Goal: Entertainment & Leisure: Browse casually

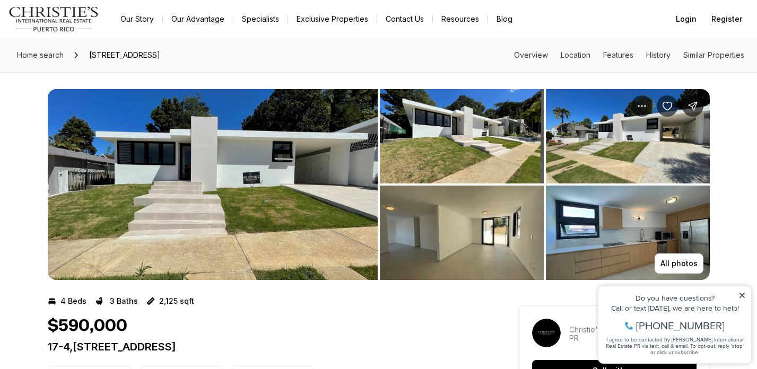
click at [333, 163] on img "View image gallery" at bounding box center [213, 184] width 330 height 191
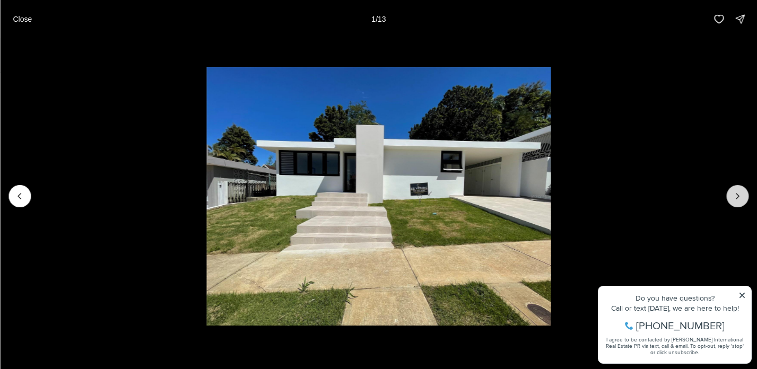
click at [741, 195] on icon "Next slide" at bounding box center [737, 196] width 11 height 11
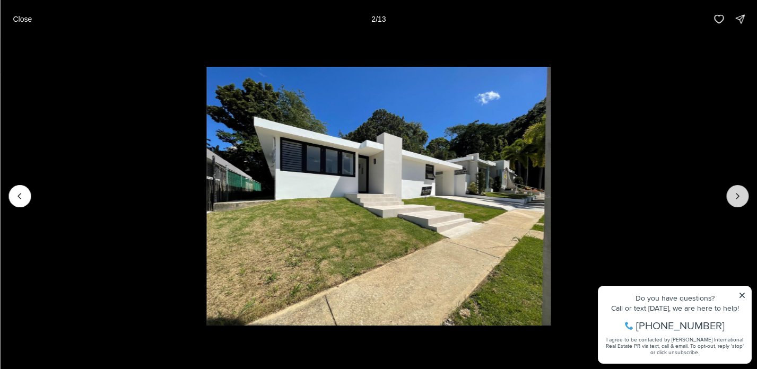
click at [741, 195] on icon "Next slide" at bounding box center [737, 196] width 11 height 11
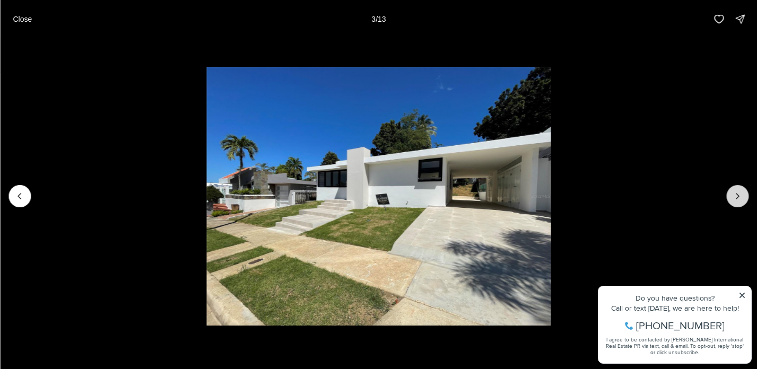
click at [741, 195] on icon "Next slide" at bounding box center [737, 196] width 11 height 11
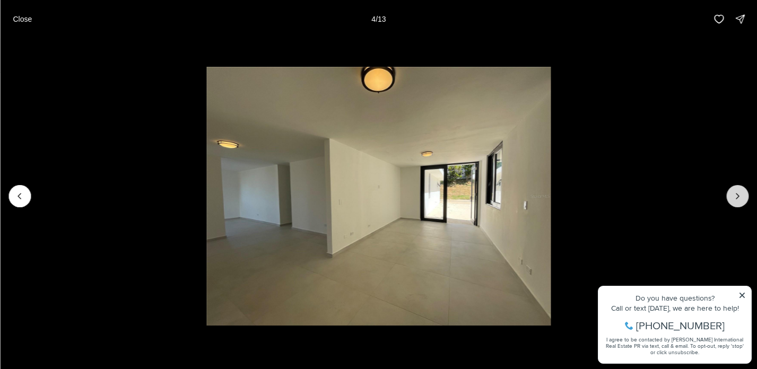
click at [741, 195] on icon "Next slide" at bounding box center [737, 196] width 11 height 11
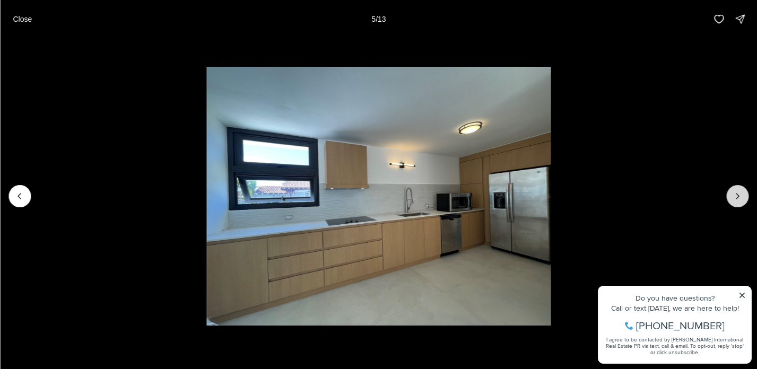
click at [741, 195] on icon "Next slide" at bounding box center [737, 196] width 11 height 11
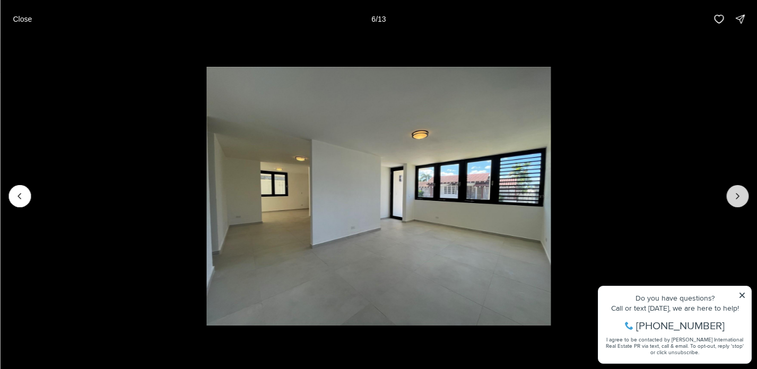
click at [741, 195] on icon "Next slide" at bounding box center [737, 196] width 11 height 11
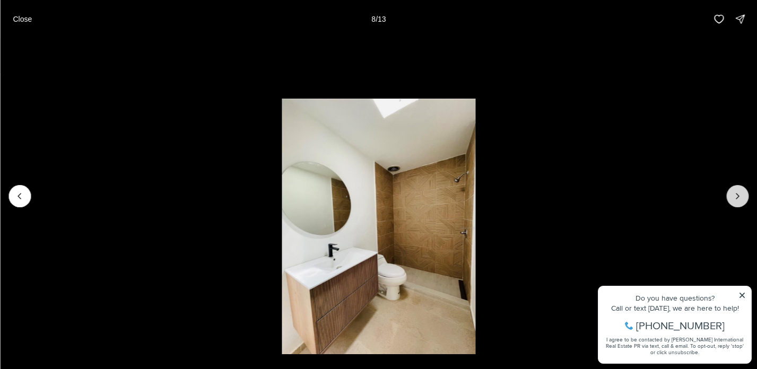
click at [741, 195] on icon "Next slide" at bounding box center [737, 196] width 11 height 11
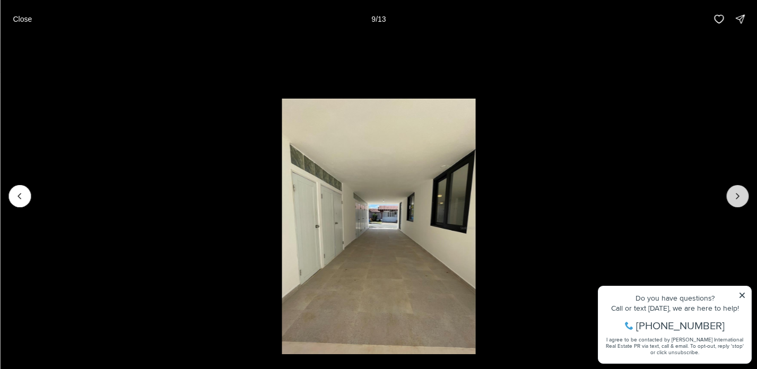
click at [741, 195] on icon "Next slide" at bounding box center [737, 196] width 11 height 11
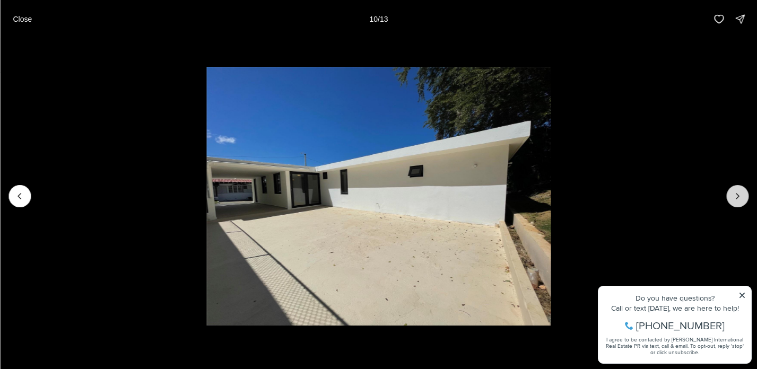
click at [741, 195] on icon "Next slide" at bounding box center [737, 196] width 11 height 11
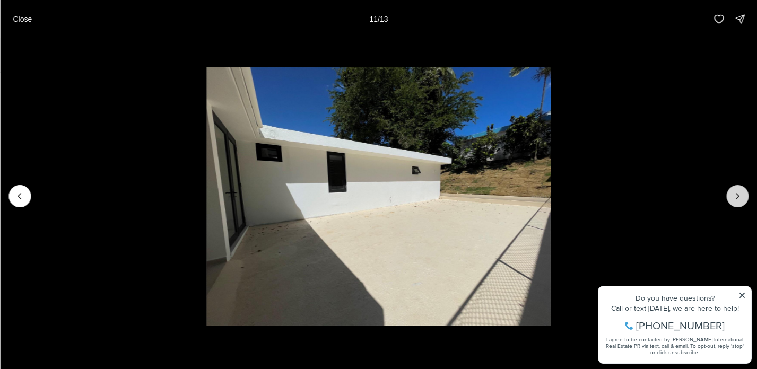
click at [741, 195] on icon "Next slide" at bounding box center [737, 196] width 11 height 11
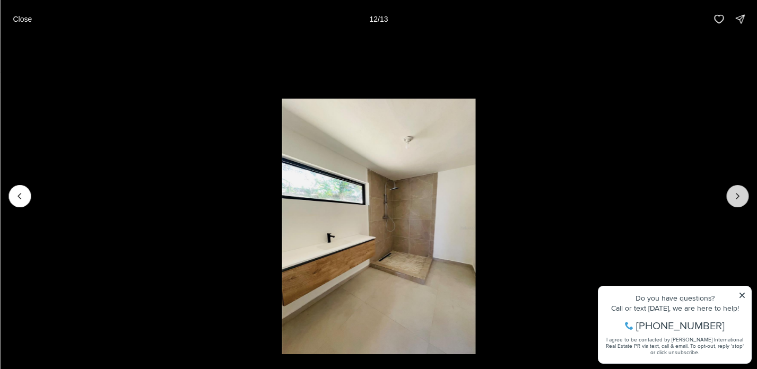
click at [741, 195] on icon "Next slide" at bounding box center [737, 196] width 11 height 11
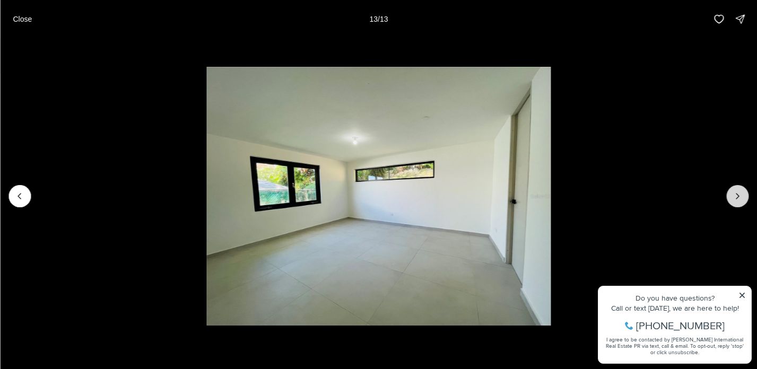
click at [741, 195] on div at bounding box center [737, 196] width 22 height 22
